Goal: Check status: Check status

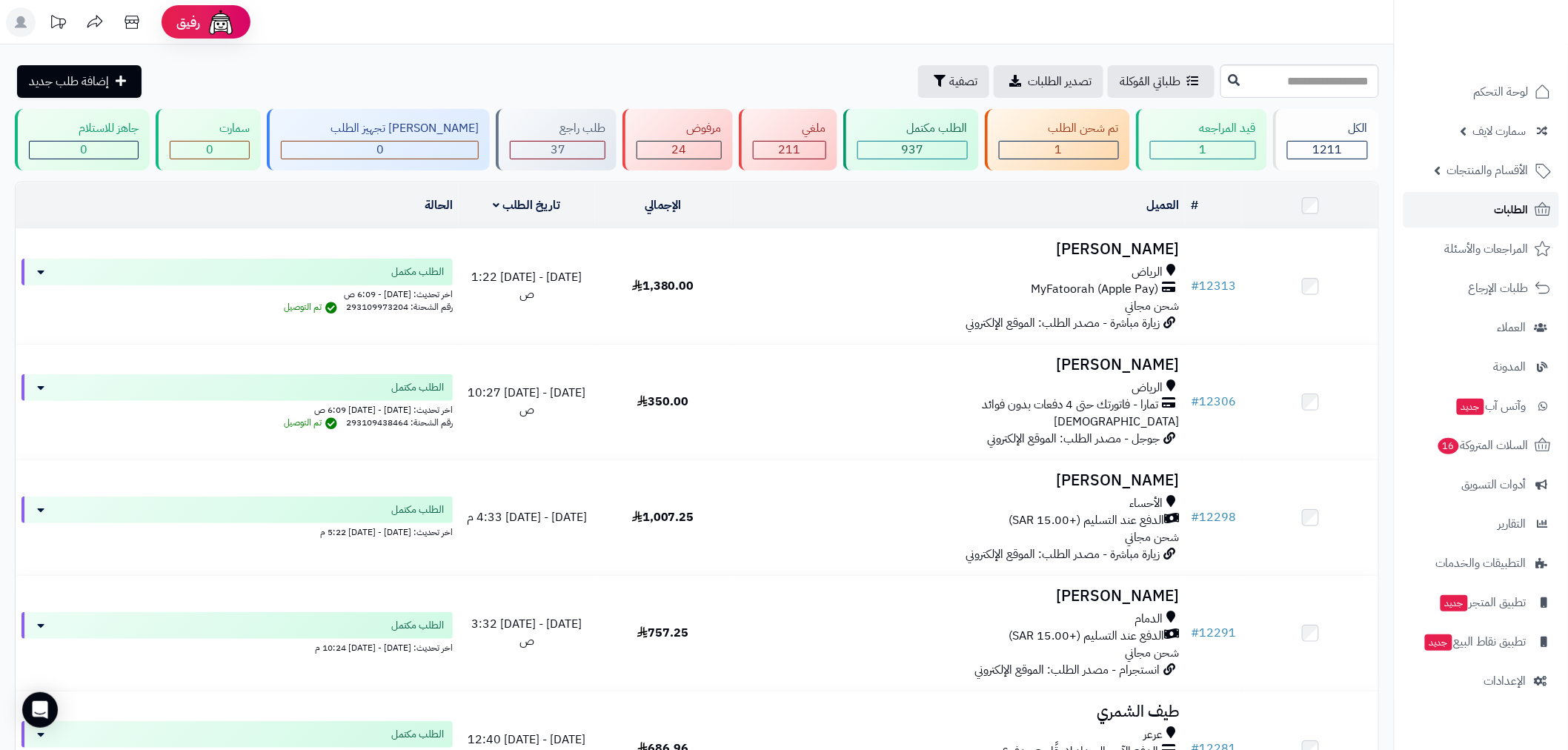
click at [1507, 213] on span "الطلبات" at bounding box center [1512, 209] width 34 height 21
click at [1484, 206] on link "الطلبات" at bounding box center [1482, 210] width 156 height 36
click at [1485, 206] on link "الطلبات" at bounding box center [1482, 210] width 156 height 36
